Goal: Check status: Check status

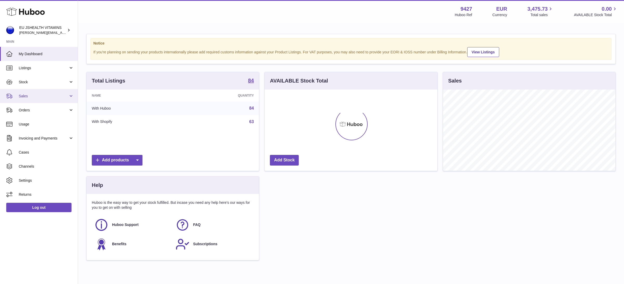
scroll to position [81, 172]
click at [35, 85] on link "Stock" at bounding box center [39, 82] width 78 height 14
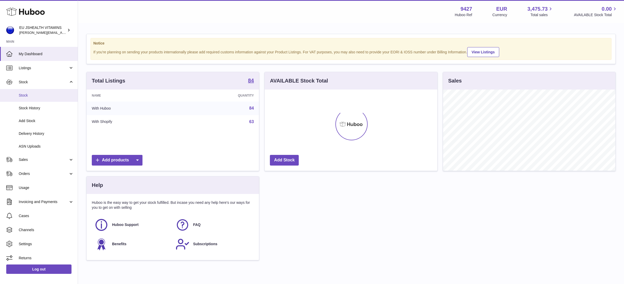
click at [34, 96] on span "Stock" at bounding box center [46, 95] width 55 height 5
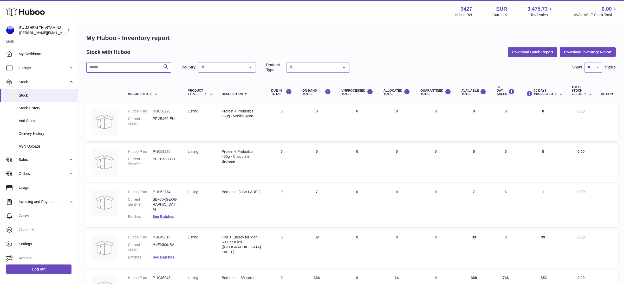
click at [112, 69] on input "text" at bounding box center [128, 67] width 85 height 10
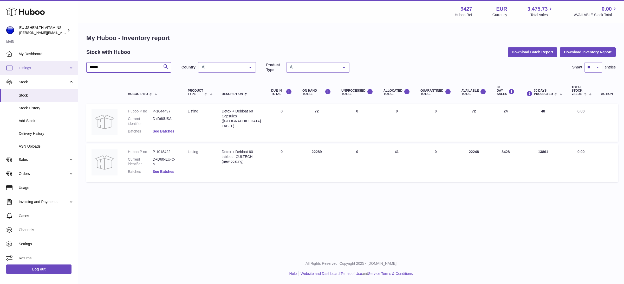
drag, startPoint x: 104, startPoint y: 68, endPoint x: 67, endPoint y: 67, distance: 36.4
click at [67, 67] on div "Huboo EU JSHEALTH VITAMINS laura@jessicasepel.com Main My Dashboard Listings No…" at bounding box center [312, 142] width 624 height 284
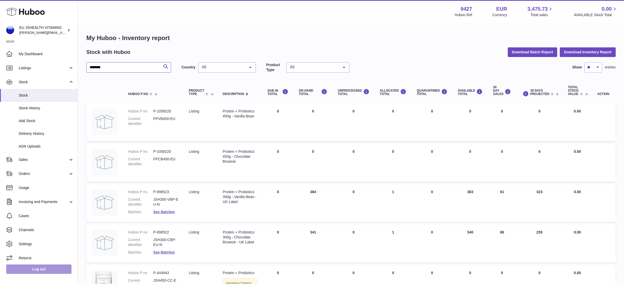
type input "*******"
click at [59, 265] on link "Log out" at bounding box center [38, 268] width 65 height 9
